Goal: Task Accomplishment & Management: Complete application form

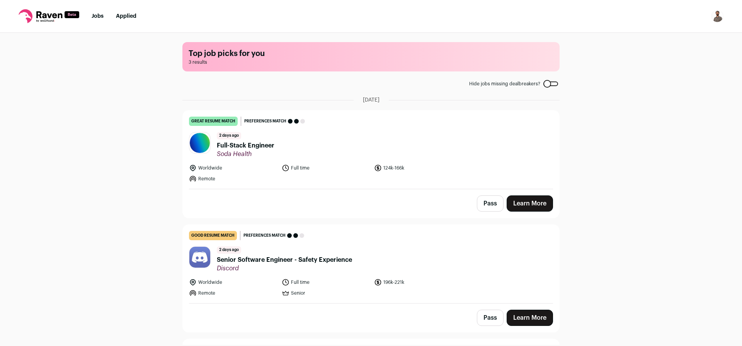
click at [262, 144] on span "Full-Stack Engineer" at bounding box center [246, 145] width 58 height 9
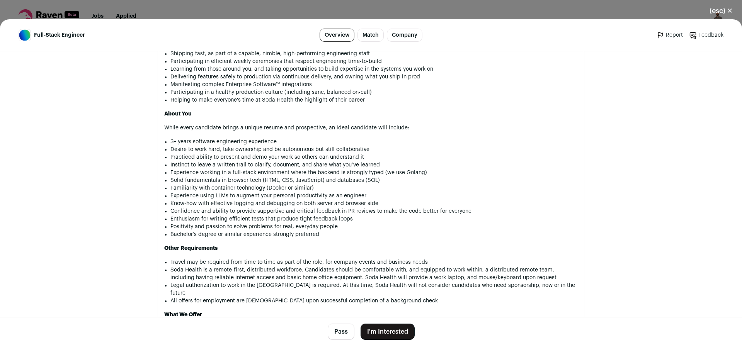
scroll to position [548, 0]
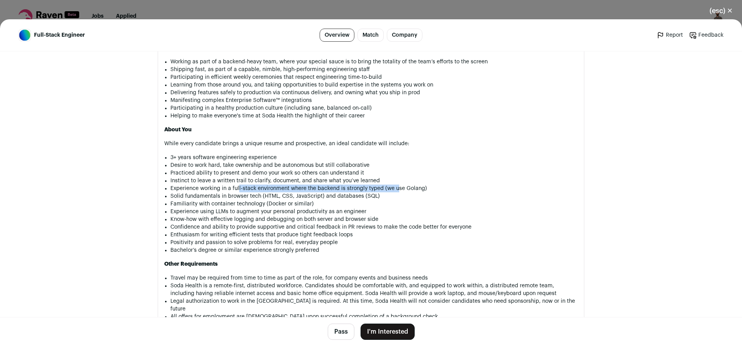
drag, startPoint x: 393, startPoint y: 172, endPoint x: 235, endPoint y: 173, distance: 158.0
click at [235, 185] on li "Experience working in a full-stack environment where the backend is strongly ty…" at bounding box center [373, 189] width 407 height 8
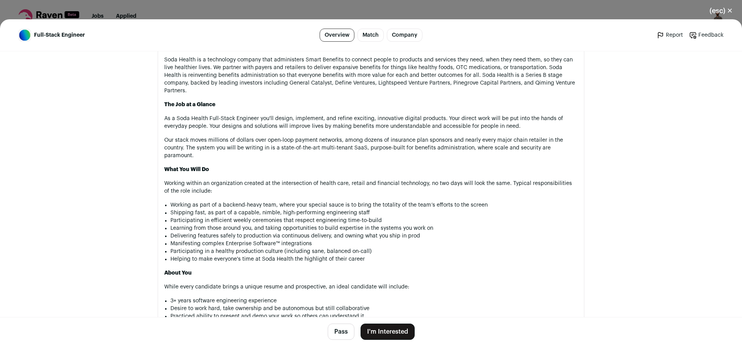
scroll to position [362, 0]
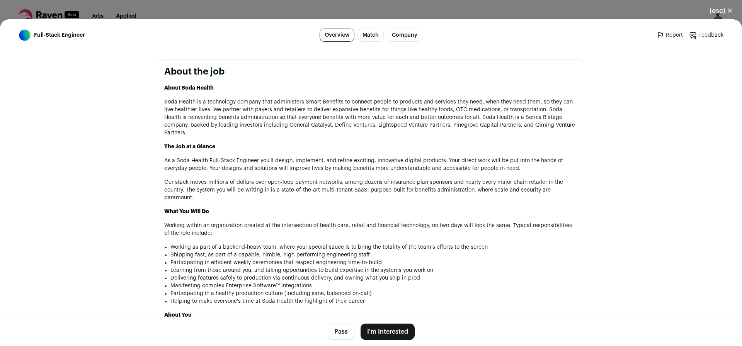
click at [386, 335] on button "I'm Interested" at bounding box center [387, 332] width 54 height 16
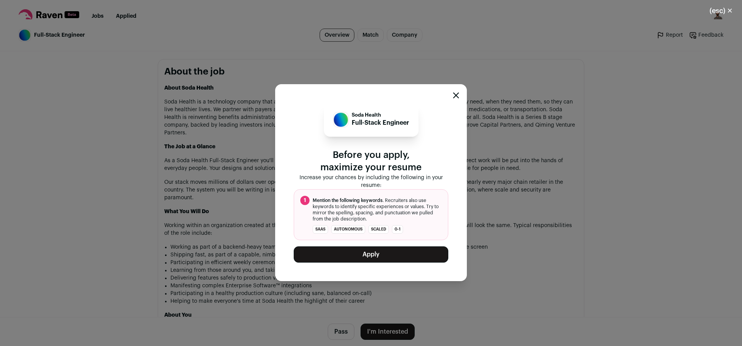
click at [394, 260] on button "Apply" at bounding box center [371, 254] width 155 height 16
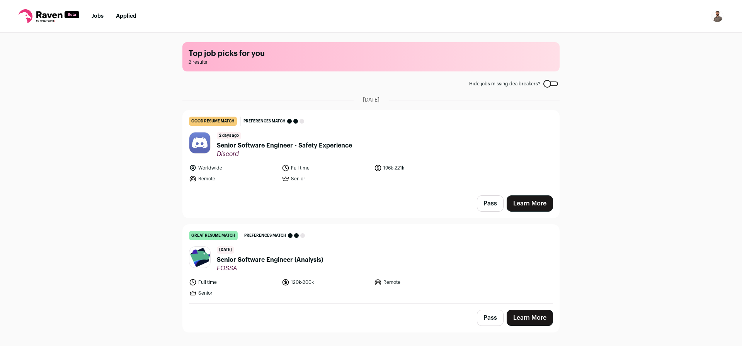
click at [288, 147] on span "Senior Software Engineer - Safety Experience" at bounding box center [284, 145] width 135 height 9
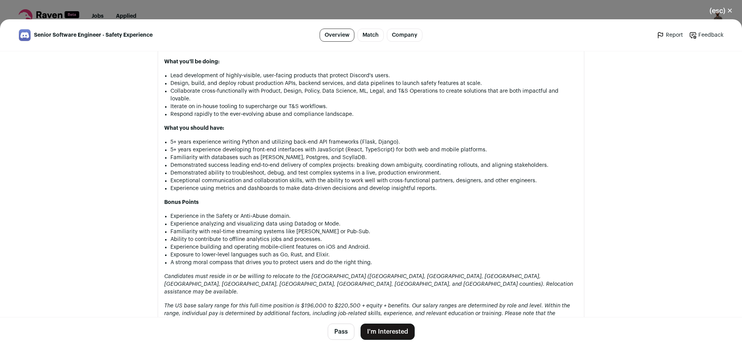
scroll to position [455, 0]
click at [337, 330] on button "Pass" at bounding box center [341, 332] width 27 height 16
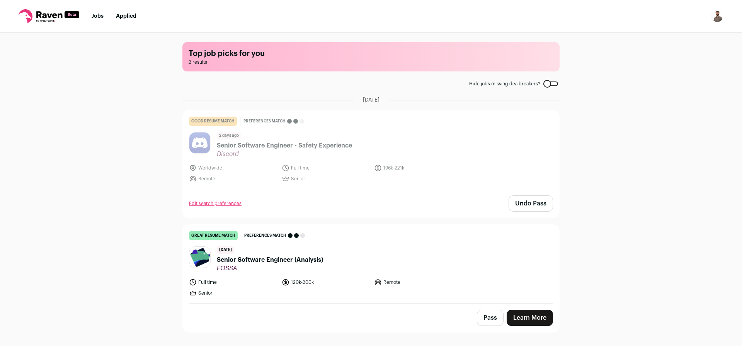
click at [305, 260] on span "Senior Software Engineer (Analysis)" at bounding box center [270, 259] width 106 height 9
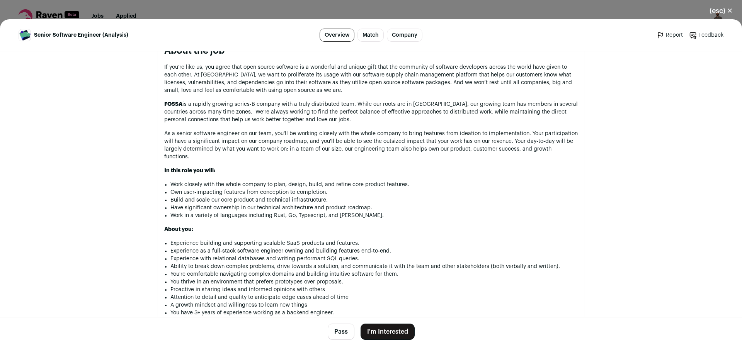
scroll to position [417, 0]
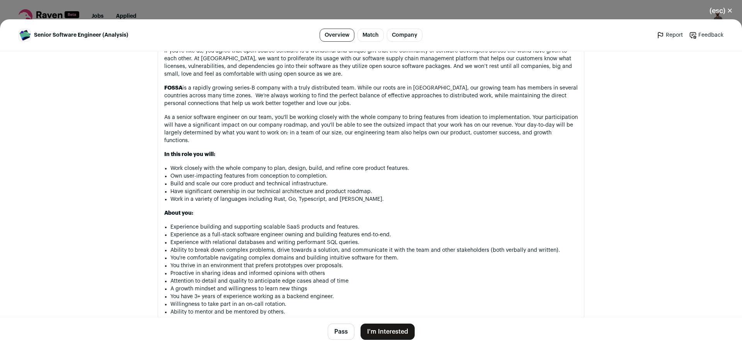
click at [338, 329] on button "Pass" at bounding box center [341, 332] width 27 height 16
